Goal: Check status: Check status

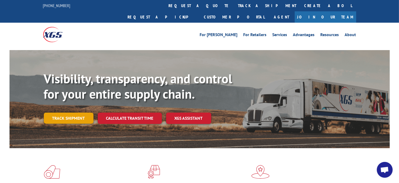
click at [73, 113] on link "Track shipment" at bounding box center [69, 118] width 50 height 11
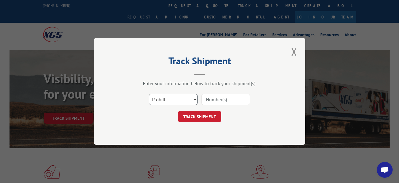
click at [194, 99] on select "Select category... Probill BOL PO" at bounding box center [173, 99] width 49 height 11
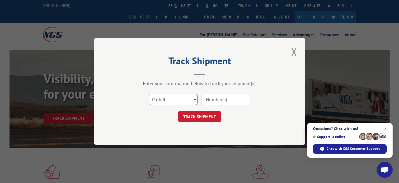
select select "bol"
click at [149, 94] on select "Select category... Probill BOL PO" at bounding box center [173, 99] width 49 height 11
click at [220, 102] on input at bounding box center [225, 99] width 49 height 11
type input "6100040748"
click button "TRACK SHIPMENT" at bounding box center [199, 116] width 43 height 11
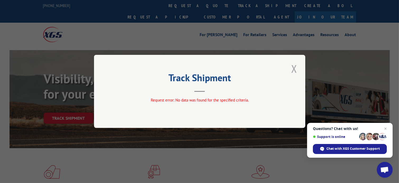
click at [293, 69] on button "Close modal" at bounding box center [293, 68] width 9 height 15
